Goal: Browse casually: Explore the website without a specific task or goal

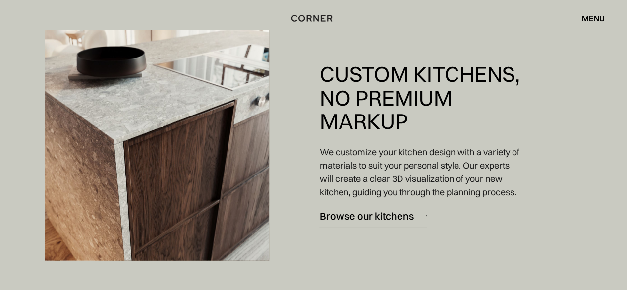
scroll to position [1042, 0]
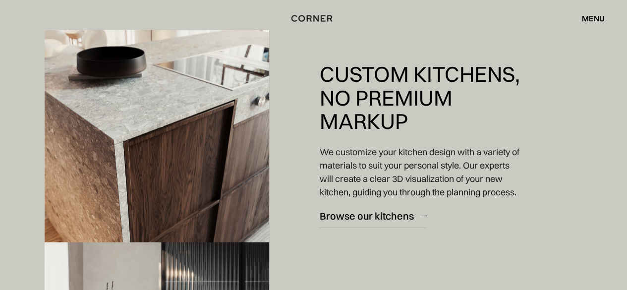
click at [202, 150] on img at bounding box center [157, 145] width 225 height 231
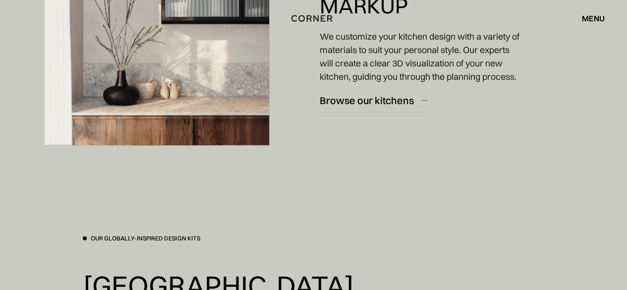
scroll to position [1339, 0]
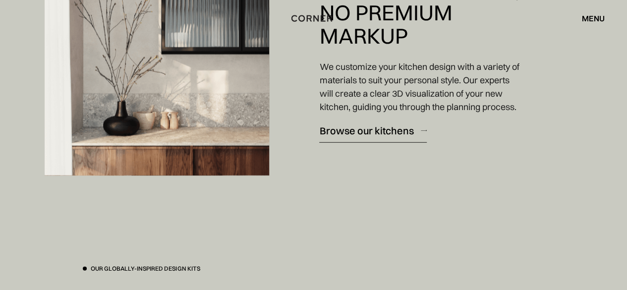
click at [368, 137] on div "Browse our kitchens" at bounding box center [366, 130] width 94 height 13
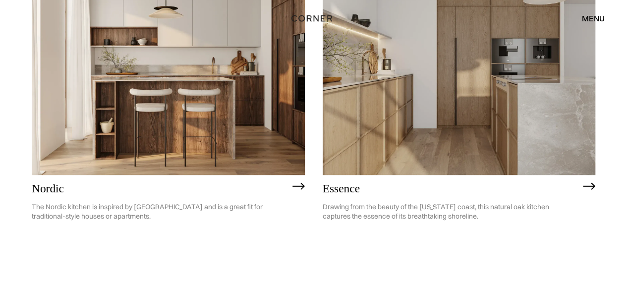
click at [499, 144] on img at bounding box center [459, 65] width 273 height 218
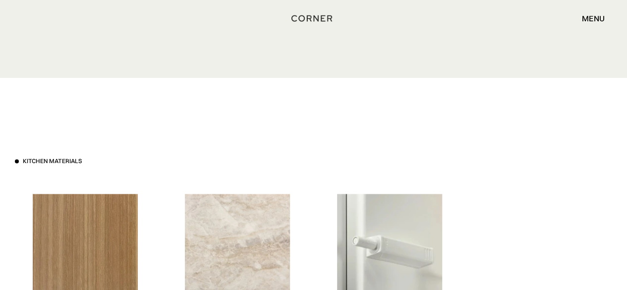
scroll to position [2629, 0]
